Goal: Task Accomplishment & Management: Manage account settings

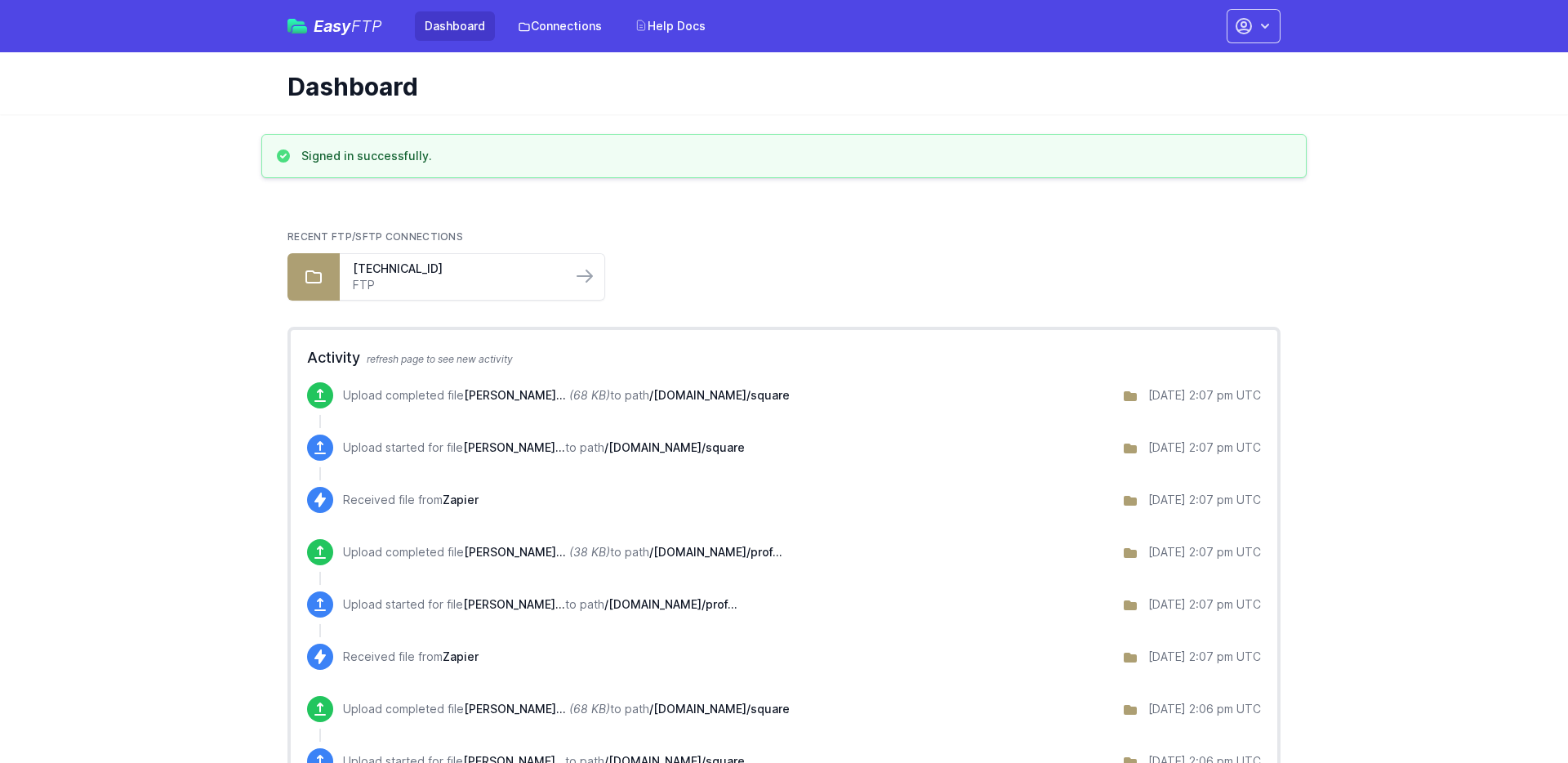
click at [1260, 23] on icon "button" at bounding box center [1265, 27] width 17 height 17
click at [1185, 68] on link "Account Settings" at bounding box center [1202, 68] width 157 height 29
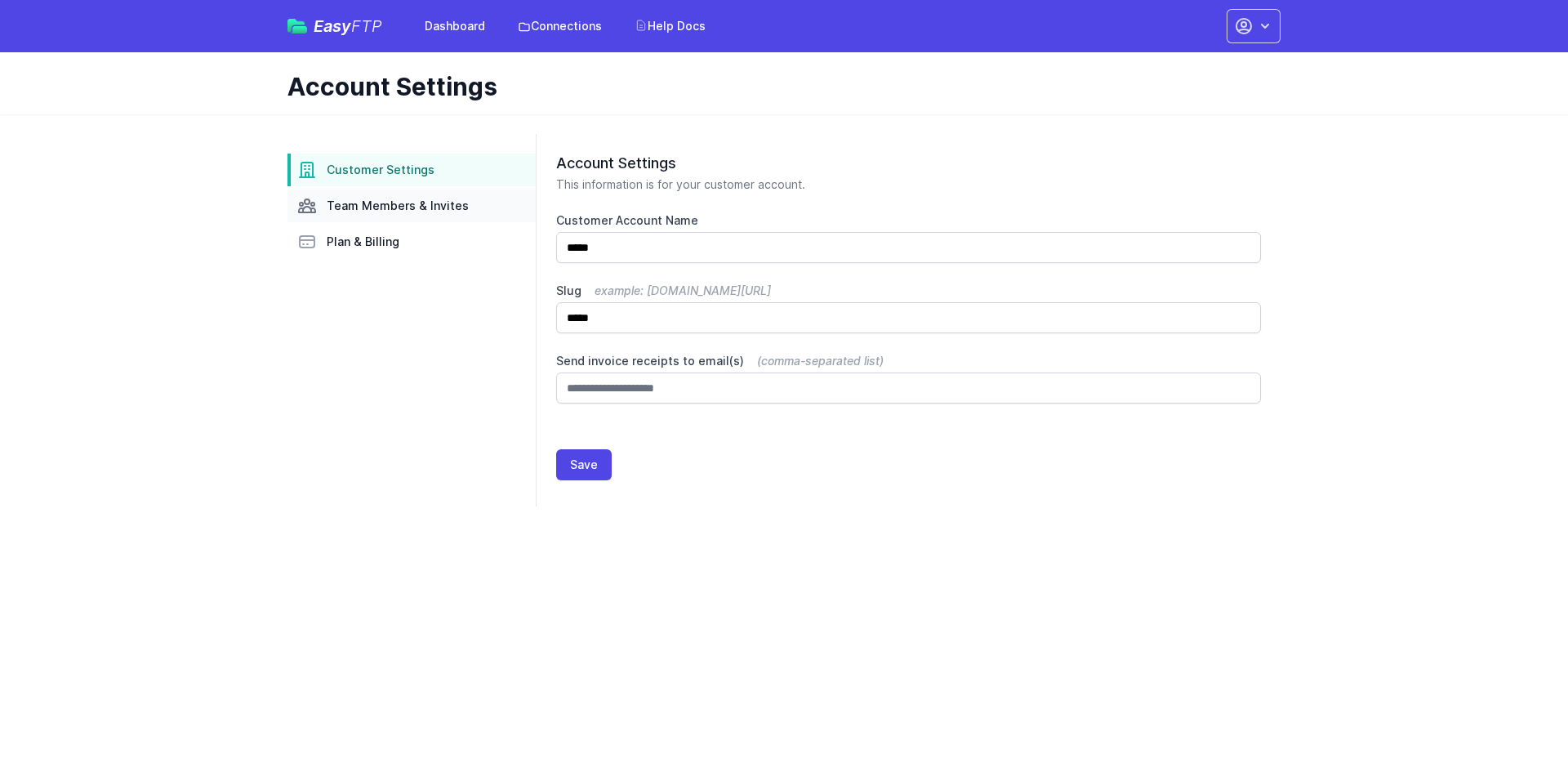
click at [403, 208] on span "Team Members & Invites" at bounding box center [397, 206] width 143 height 17
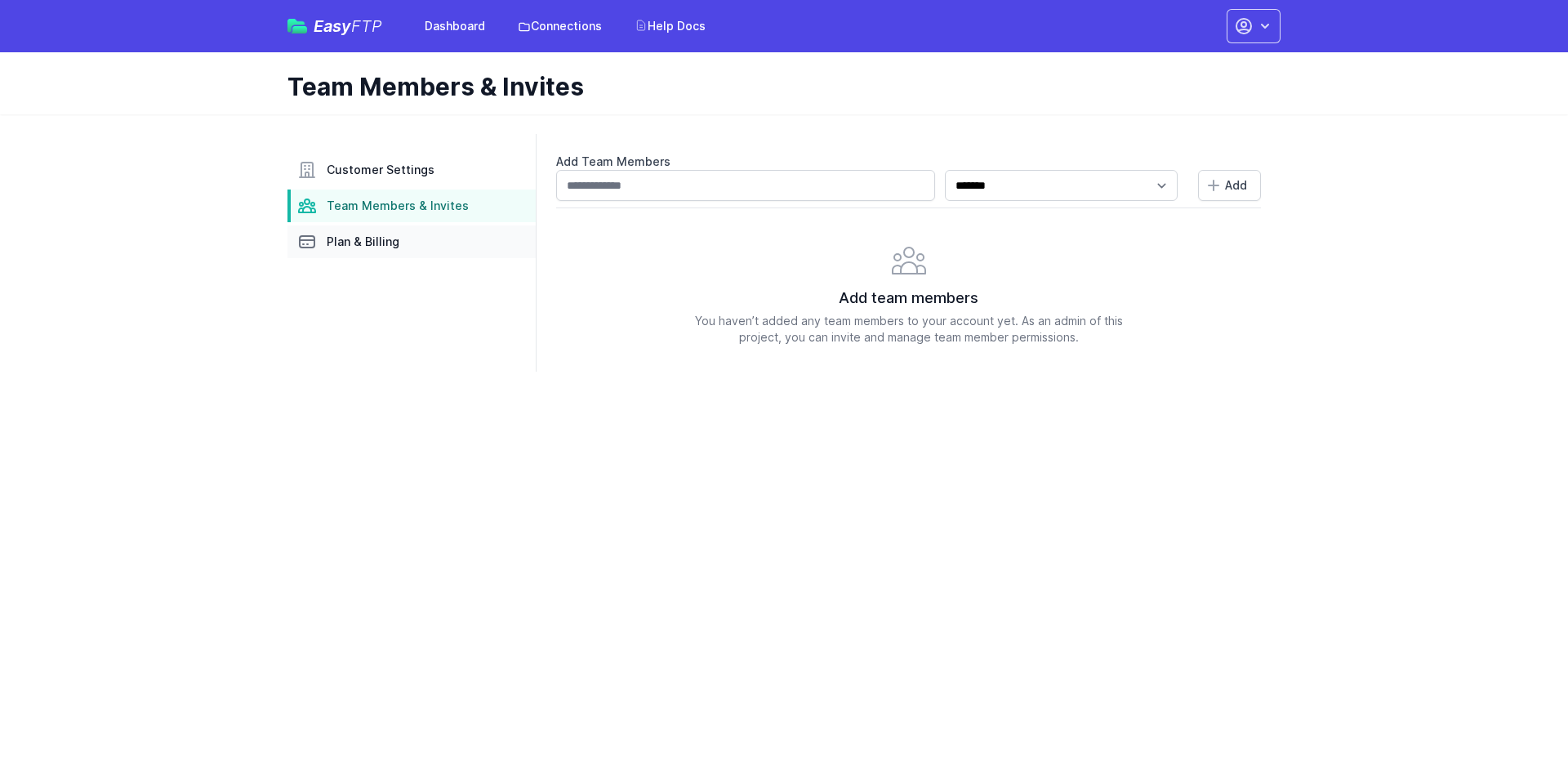
click at [377, 239] on span "Plan & Billing" at bounding box center [362, 242] width 73 height 17
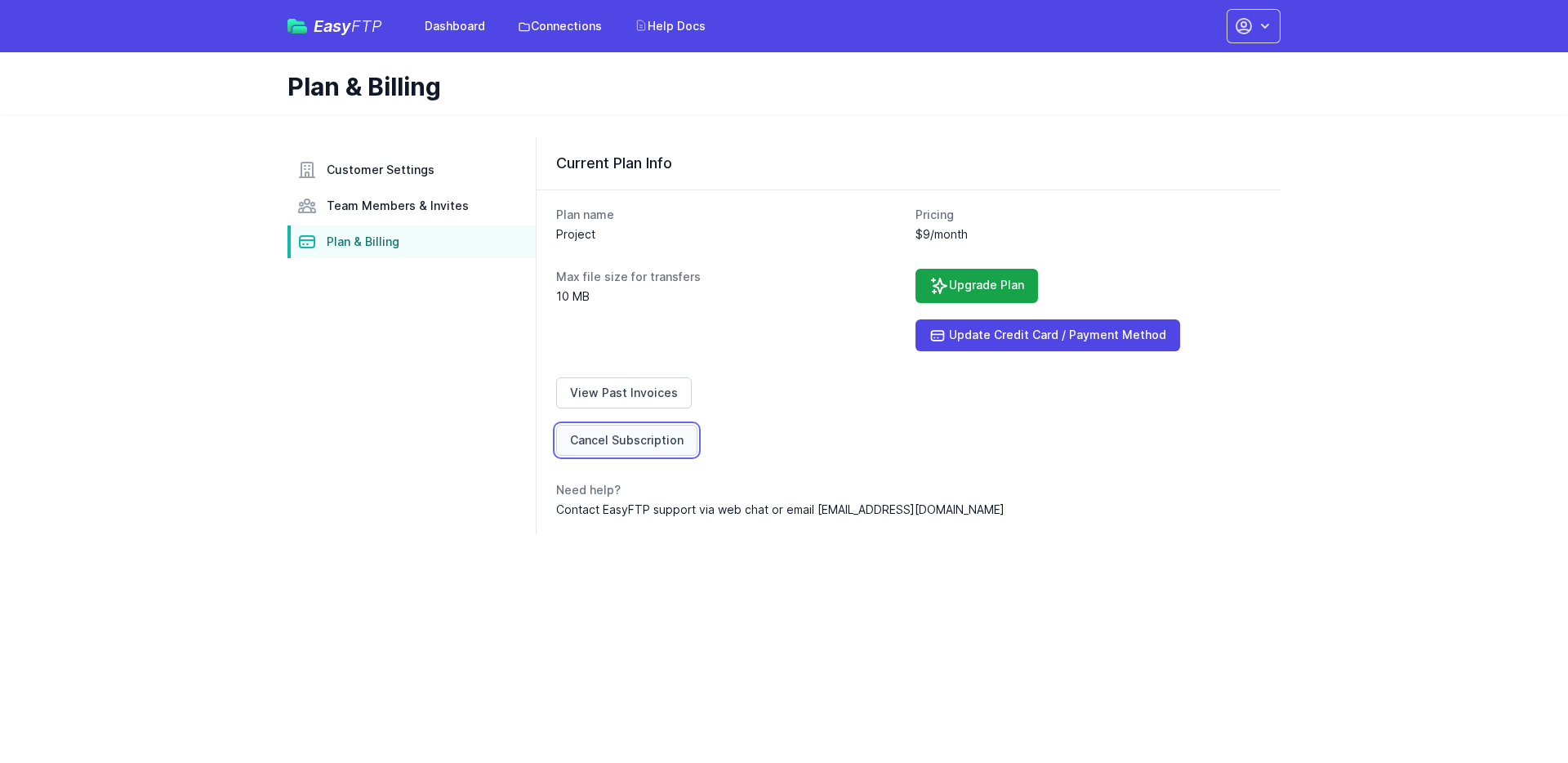
click at [635, 437] on link "Cancel Subscription" at bounding box center [627, 440] width 142 height 31
